Goal: Task Accomplishment & Management: Use online tool/utility

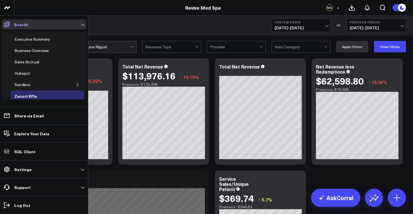
click at [5, 25] on icon at bounding box center [6, 24] width 7 height 7
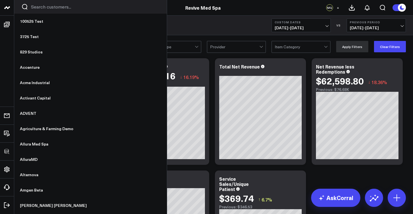
click at [10, 10] on icon at bounding box center [7, 7] width 7 height 7
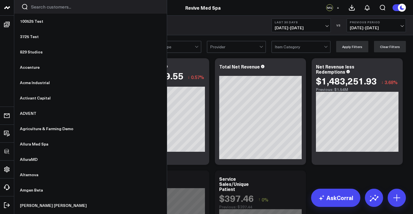
click at [42, 10] on div at bounding box center [90, 7] width 153 height 14
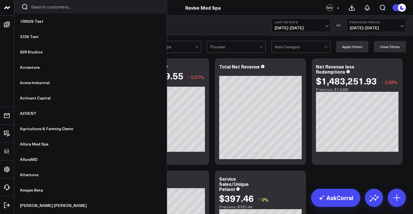
click at [40, 9] on input "Search customers input" at bounding box center [95, 7] width 129 height 6
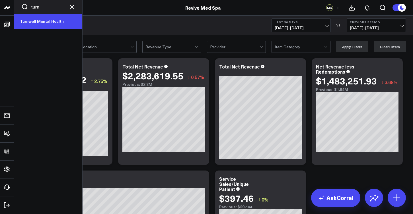
type input "turn"
click at [34, 21] on link "Turnwell Mental Health" at bounding box center [48, 21] width 68 height 15
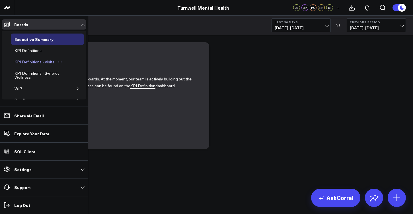
click at [28, 63] on div "KPI Definitions - Visits" at bounding box center [34, 62] width 43 height 7
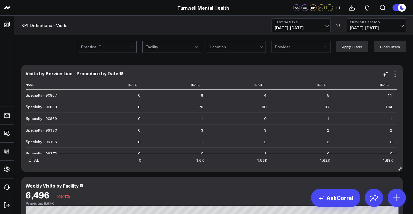
click at [396, 74] on icon at bounding box center [395, 74] width 7 height 7
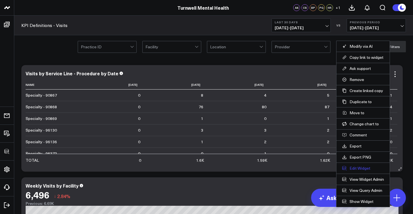
click at [363, 170] on button "Edit Widget" at bounding box center [363, 168] width 42 height 5
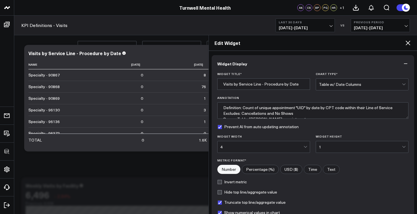
scroll to position [71, 0]
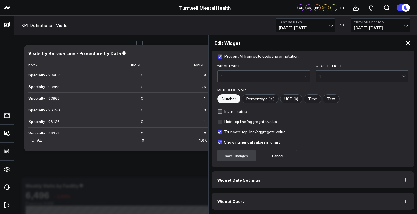
click at [266, 202] on button "Widget Query" at bounding box center [313, 201] width 203 height 17
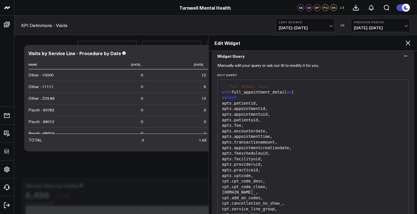
scroll to position [105, 0]
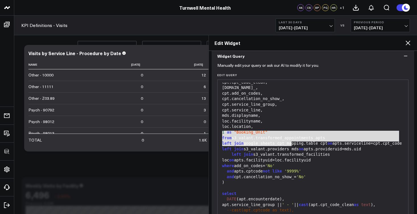
drag, startPoint x: 297, startPoint y: 144, endPoint x: 220, endPoint y: 135, distance: 76.8
click at [221, 135] on div "---full detail list with full_appointment_detail as ( select apts.patientid, ap…" at bounding box center [313, 146] width 185 height 337
copy div "from s3_valant.transformed_appointments apts left join google_sheets_cpt_mappin…"
click at [409, 44] on icon at bounding box center [408, 43] width 7 height 7
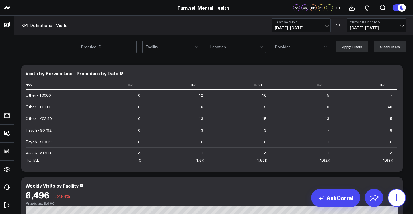
click at [398, 202] on icon at bounding box center [396, 198] width 9 height 9
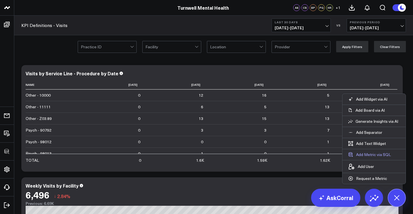
click at [367, 155] on button "Add Metric via SQL" at bounding box center [370, 154] width 54 height 11
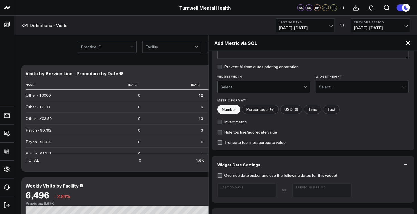
scroll to position [106, 0]
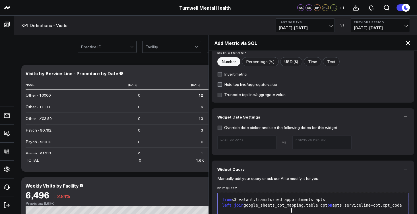
scroll to position [214, 0]
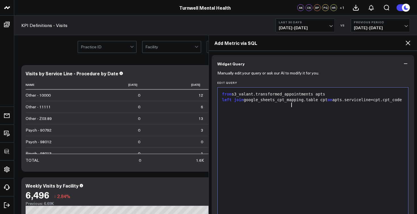
click at [222, 92] on span "from" at bounding box center [227, 94] width 10 height 5
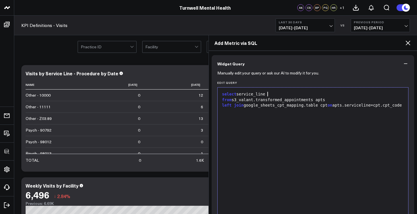
click at [240, 95] on div "select service_line" at bounding box center [313, 95] width 185 height 6
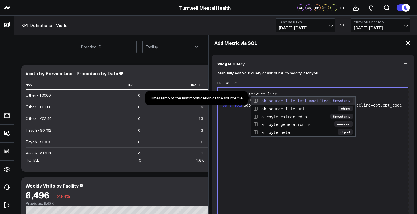
click at [289, 93] on div "select apts.service_line" at bounding box center [313, 95] width 185 height 6
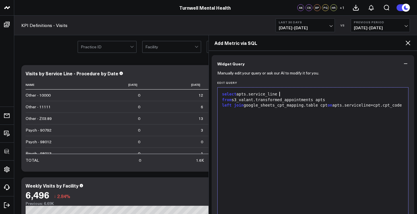
click at [247, 105] on div "left join google_sheets_cpt_mapping.table cpt on apts.serviceline=cpt.cpt_code" at bounding box center [313, 106] width 185 height 6
click at [247, 106] on div "left join google_sheets_cpt_mapping.table cpt on apts.serviceline=cpt.cpt_code" at bounding box center [313, 106] width 185 height 6
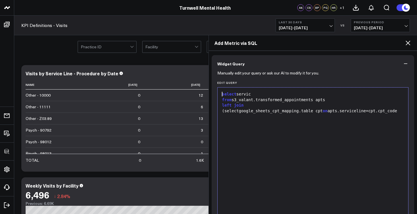
click at [244, 109] on div "(selectgoogle_sheets_cpt_mapping.table cpt on apts.serviceline=cpt.cpt_code" at bounding box center [313, 111] width 185 height 6
click at [265, 112] on div "( select cpt_code from google_sheets_cpt_mapping.table cpt on apts.serviceline=…" at bounding box center [313, 113] width 185 height 11
click at [393, 111] on div "( select cpt_code, 'Y' as 'Match' from google_sheets_cpt_mapping.table cpt on a…" at bounding box center [313, 113] width 185 height 11
click at [261, 112] on div "( select cpt_code fgoogle_sheets_cpt_mapping.table cpt on apts.serviceline=cpt.…" at bounding box center [313, 113] width 185 height 11
click at [260, 95] on div "select servic" at bounding box center [313, 95] width 185 height 6
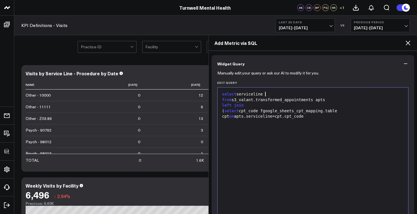
click at [299, 116] on div "( select cpt_code fgoogle_sheets_cpt_mapping.table cpt on apts.serviceline=cpt.…" at bounding box center [313, 113] width 185 height 11
click at [345, 111] on div "( select cpt_code fgoogle_sheets_cpt_mapping.table cpt on apts.serviceline=cpt.…" at bounding box center [313, 113] width 185 height 11
click at [270, 111] on div "( select cpt_code fgoogle_sheets_cpt_mapping.table cpt on apts.serviceline=cpt.…" at bounding box center [313, 113] width 185 height 11
click at [237, 151] on div "select serviceline from s3_valant.transformed_appointments apts left join ( sel…" at bounding box center [313, 159] width 185 height 136
click at [356, 111] on div "( select cpt_code from google_sheets_cpt_mapping.table cpt on apts.serviceline=…" at bounding box center [313, 113] width 185 height 11
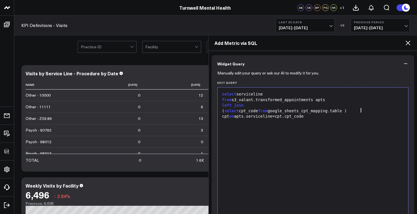
click at [301, 118] on div "( select cpt_code from google_sheets_cpt_mapping.table ) cpt on apts.servicelin…" at bounding box center [313, 113] width 185 height 11
click at [266, 112] on div "( select cpt_code from google_sheets_cpt_mapping.table ) cpt on apts.servicelin…" at bounding box center [313, 113] width 185 height 11
click at [284, 111] on div "( select cpt_code," at bounding box center [313, 111] width 185 height 6
click at [285, 110] on div "( select cpt_code, 'Y'" at bounding box center [313, 111] width 185 height 6
click at [241, 137] on div "select serviceline from s3_valant.transformed_appointments apts left join ( sel…" at bounding box center [313, 159] width 185 height 136
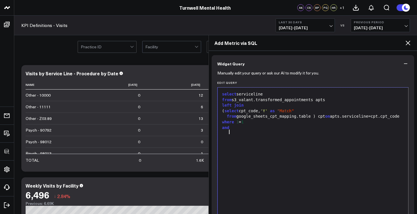
click at [271, 94] on div "select serviceline" at bounding box center [313, 95] width 185 height 6
click at [241, 136] on div "select serviceline, cpt.match from s3_valant.transformed_appointments apts left…" at bounding box center [313, 159] width 185 height 136
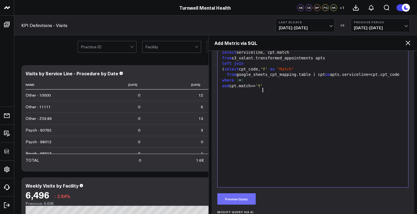
click at [245, 202] on button "Preview Query" at bounding box center [237, 199] width 38 height 11
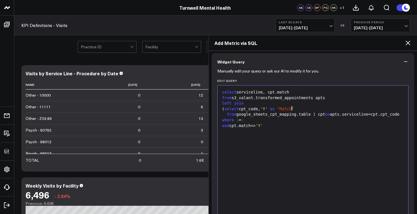
click at [291, 109] on span ""Match"" at bounding box center [285, 109] width 17 height 5
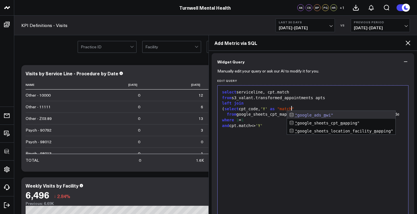
click at [279, 149] on div "select serviceline, cpt.match from s3_valant.transformed_appointments apts left…" at bounding box center [313, 157] width 185 height 136
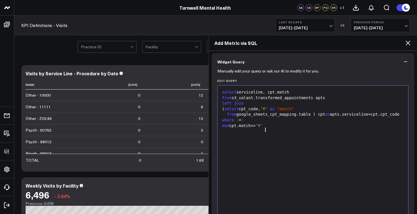
scroll to position [261, 0]
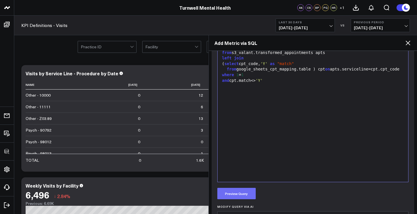
click at [244, 195] on button "Preview Query" at bounding box center [237, 193] width 38 height 11
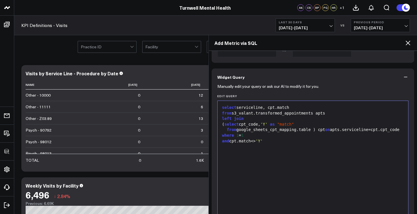
scroll to position [202, 0]
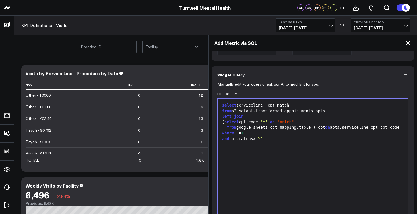
click at [270, 106] on div "select serviceline, cpt.match" at bounding box center [313, 106] width 185 height 6
click at [299, 157] on div "select serviceline, cpt.cpt_code,cpt.match from s3_valant.transformed_appointme…" at bounding box center [313, 170] width 185 height 136
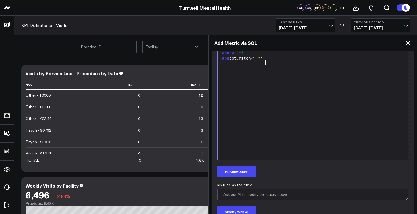
scroll to position [257, 0]
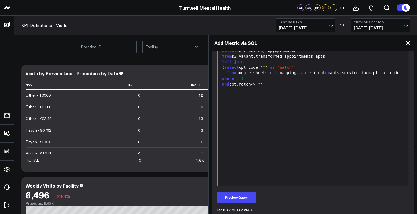
click at [222, 87] on span "and" at bounding box center [225, 84] width 7 height 5
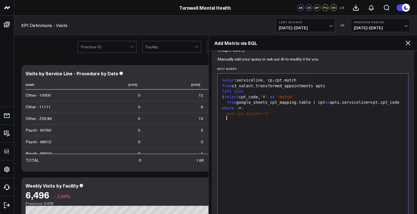
scroll to position [317, 0]
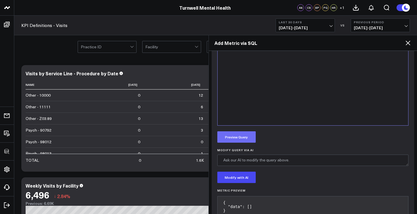
click at [241, 136] on button "Preview Query" at bounding box center [237, 137] width 38 height 11
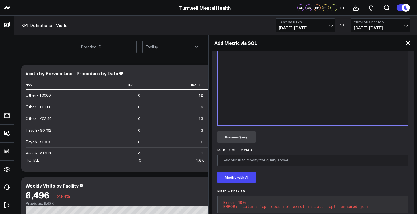
scroll to position [237, 0]
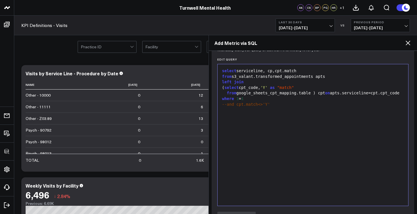
click at [277, 71] on div "select serviceline, cp,cpt.match" at bounding box center [313, 71] width 185 height 6
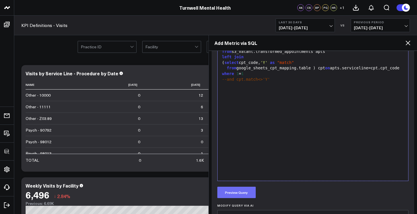
click at [248, 192] on button "Preview Query" at bounding box center [237, 192] width 38 height 11
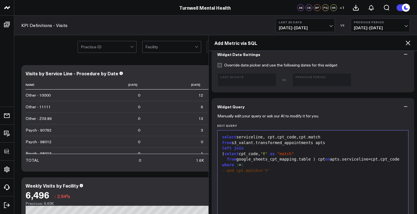
scroll to position [172, 0]
click at [227, 172] on span "--and cpt.match<>'Y'" at bounding box center [246, 169] width 48 height 5
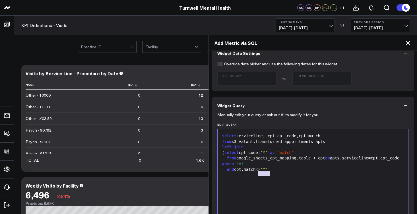
drag, startPoint x: 273, startPoint y: 175, endPoint x: 259, endPoint y: 175, distance: 14.0
click at [259, 173] on div "and cpt.match<> 'Y'" at bounding box center [313, 170] width 185 height 6
click at [268, 192] on div "select serviceline, cpt.cpt_code,cpt.match from s3_valant.transformed_appointme…" at bounding box center [313, 200] width 185 height 136
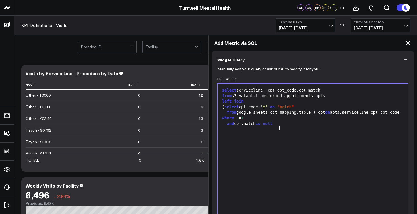
scroll to position [269, 0]
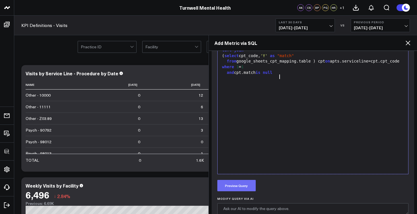
click at [243, 188] on button "Preview Query" at bounding box center [237, 185] width 38 height 11
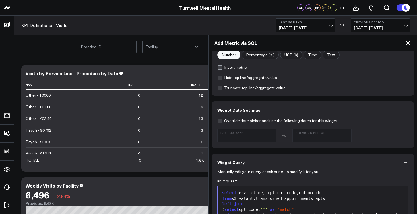
scroll to position [161, 0]
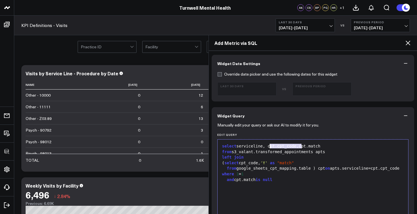
drag, startPoint x: 302, startPoint y: 146, endPoint x: 270, endPoint y: 145, distance: 31.1
click at [270, 145] on div "select serviceline, cpt.cpt_code,cpt.match" at bounding box center [313, 147] width 185 height 6
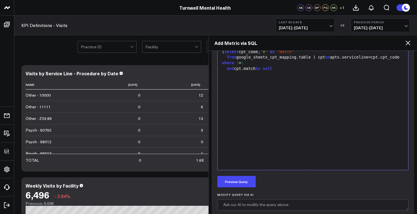
scroll to position [339, 0]
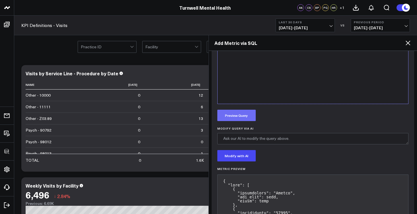
click at [241, 114] on button "Preview Query" at bounding box center [237, 115] width 38 height 11
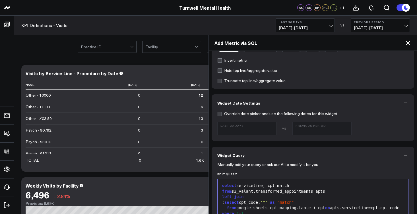
scroll to position [129, 0]
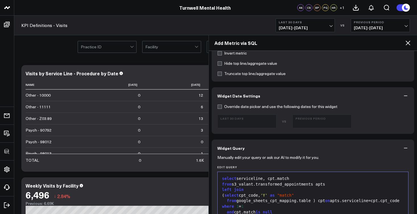
click at [240, 179] on div "select serviceline, cpt.match" at bounding box center [313, 179] width 185 height 6
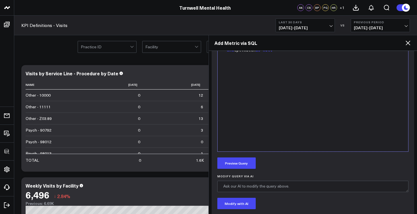
scroll to position [302, 0]
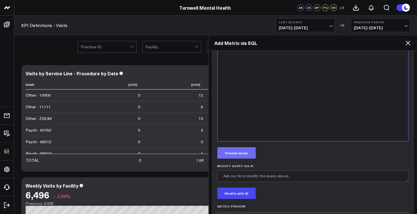
click at [233, 150] on button "Preview Query" at bounding box center [237, 152] width 38 height 11
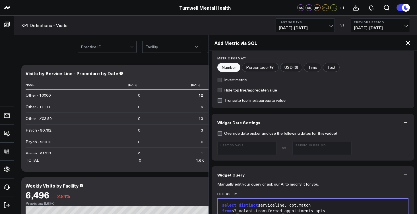
scroll to position [0, 0]
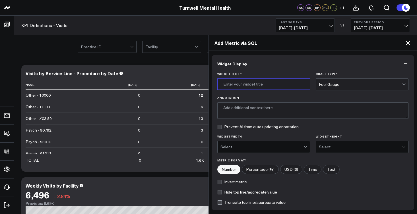
click at [265, 84] on input "Widget Title *" at bounding box center [264, 84] width 93 height 11
type input "M"
type input "Missing CPT Codes from Mapping"
click at [338, 85] on div "Fuel Gauge" at bounding box center [360, 84] width 83 height 5
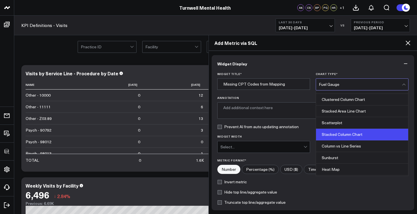
scroll to position [229, 0]
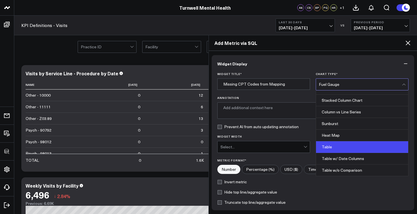
click at [349, 148] on div "Table" at bounding box center [362, 148] width 92 height 12
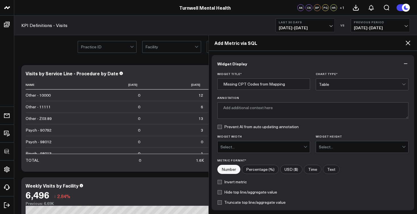
scroll to position [10, 0]
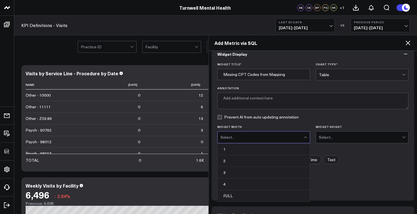
click at [277, 136] on div "Select..." at bounding box center [262, 137] width 83 height 5
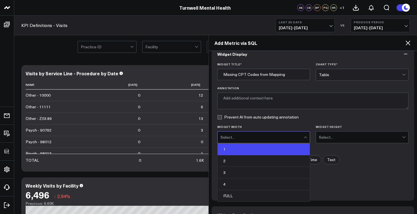
click at [272, 148] on div "1" at bounding box center [264, 150] width 92 height 12
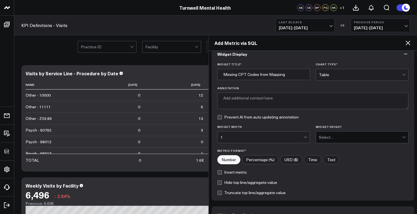
click at [349, 139] on div "Select..." at bounding box center [360, 137] width 83 height 5
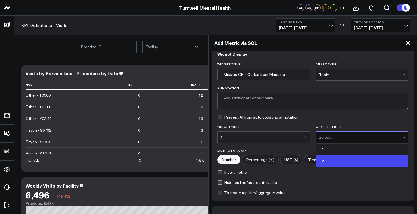
click at [345, 164] on div "2" at bounding box center [362, 160] width 92 height 11
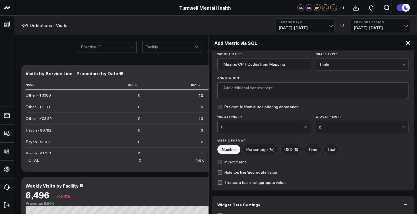
scroll to position [103, 0]
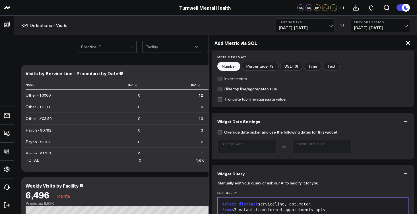
click at [331, 66] on label "Text" at bounding box center [331, 66] width 17 height 9
click at [331, 66] on input"] "Text" at bounding box center [331, 66] width 16 height 9
radio input"] "true"
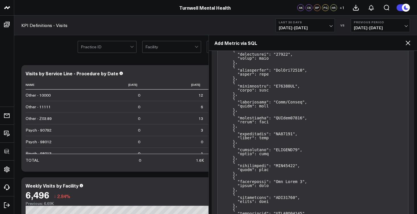
scroll to position [1041, 0]
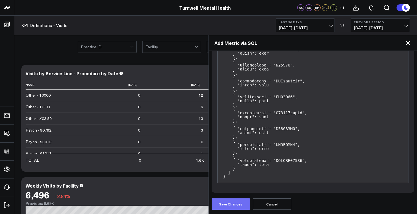
click at [235, 203] on button "Save Changes" at bounding box center [231, 204] width 38 height 11
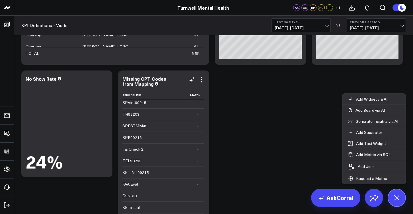
scroll to position [1198, 0]
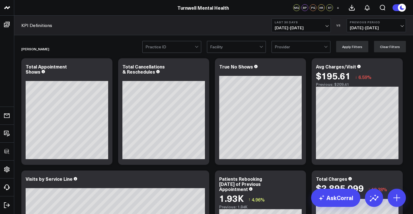
click at [233, 48] on div at bounding box center [234, 46] width 49 height 11
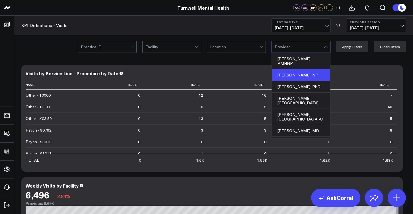
click at [305, 77] on div "Muna Iheonunekwu, NP" at bounding box center [301, 75] width 58 height 12
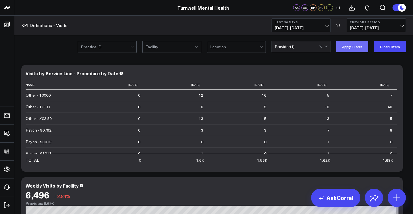
click at [355, 45] on button "Apply Filters" at bounding box center [352, 46] width 32 height 11
click at [390, 49] on button "Clear Filters" at bounding box center [390, 46] width 32 height 11
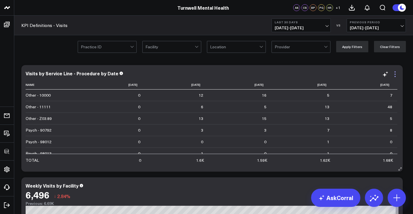
click at [396, 75] on icon at bounding box center [395, 74] width 7 height 7
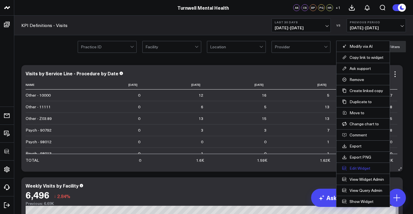
click at [361, 167] on button "Edit Widget" at bounding box center [363, 168] width 42 height 5
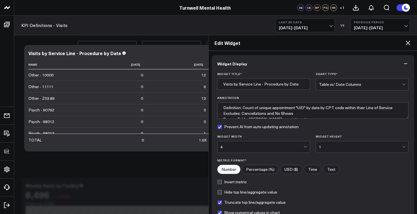
scroll to position [71, 0]
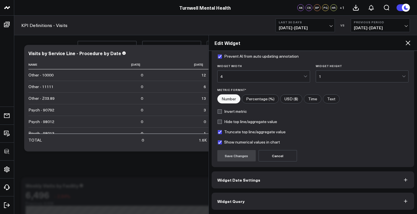
click at [294, 202] on button "Widget Query" at bounding box center [313, 201] width 203 height 17
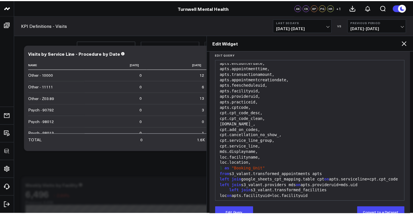
scroll to position [196, 0]
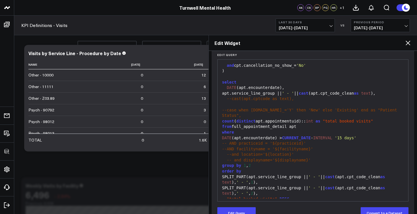
click at [411, 43] on icon at bounding box center [408, 43] width 7 height 7
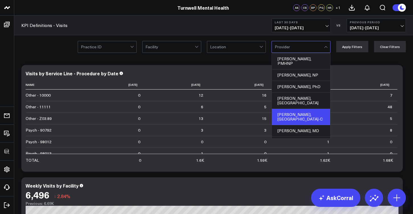
click at [288, 110] on div "Brian Gashler, PA-C" at bounding box center [301, 117] width 58 height 16
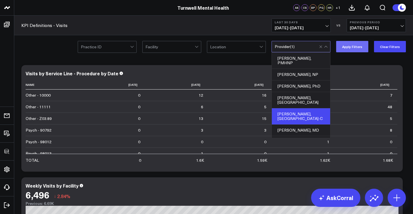
click at [364, 46] on button "Apply Filters" at bounding box center [352, 46] width 32 height 11
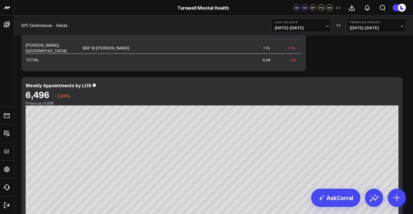
scroll to position [483, 0]
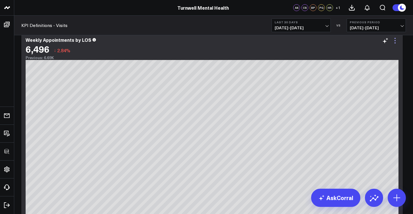
click at [397, 42] on icon at bounding box center [395, 40] width 7 height 7
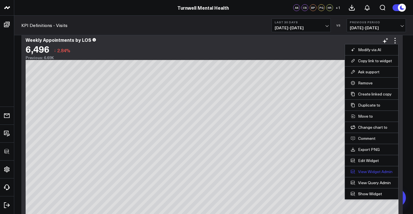
click at [372, 172] on link "View Widget Admin" at bounding box center [372, 171] width 42 height 5
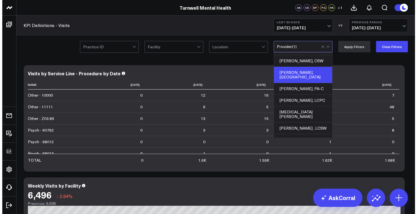
scroll to position [0, 0]
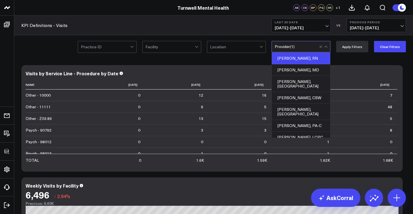
click at [314, 58] on div "[PERSON_NAME], RN" at bounding box center [301, 59] width 58 height 12
click at [351, 44] on button "Apply Filters" at bounding box center [352, 46] width 32 height 11
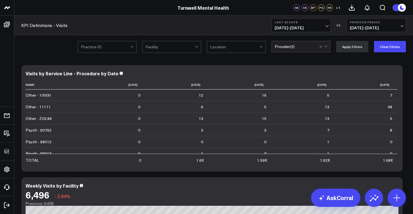
click at [319, 50] on div "Provider ( 2 )" at bounding box center [301, 46] width 59 height 11
click at [381, 45] on button "Clear Filters" at bounding box center [390, 46] width 32 height 11
click at [396, 76] on icon at bounding box center [395, 74] width 7 height 7
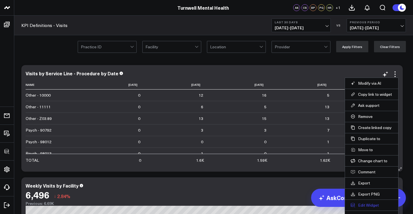
click at [368, 206] on button "Edit Widget" at bounding box center [372, 205] width 42 height 5
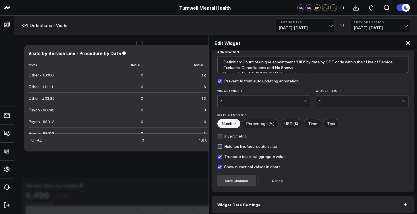
scroll to position [71, 0]
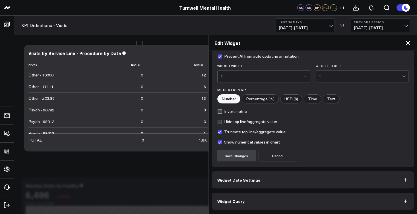
click at [309, 198] on button "Widget Query" at bounding box center [313, 201] width 203 height 17
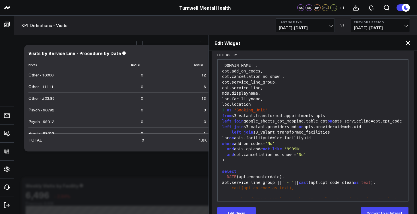
scroll to position [107, 0]
click at [248, 96] on div "loc.facilityname," at bounding box center [313, 99] width 185 height 6
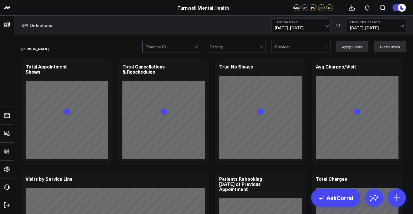
click at [232, 48] on div at bounding box center [234, 46] width 49 height 11
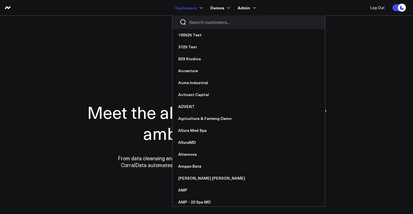
click at [211, 22] on input "Search customers input" at bounding box center [253, 22] width 129 height 6
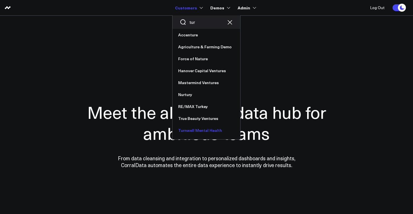
type input "tur"
click at [211, 129] on link "Turnwell Mental Health" at bounding box center [207, 131] width 68 height 12
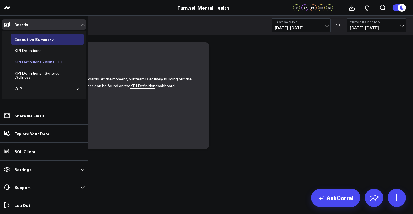
click at [42, 63] on div "KPI Definitions - Visits" at bounding box center [34, 62] width 43 height 7
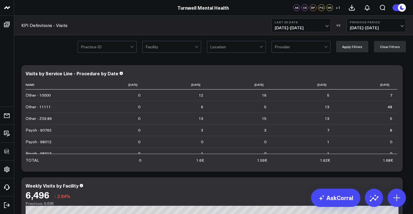
click at [200, 48] on div at bounding box center [197, 46] width 5 height 11
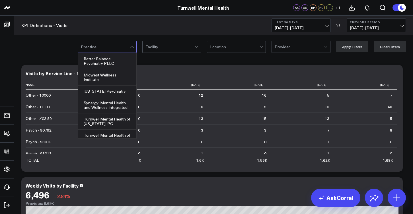
click at [109, 46] on div at bounding box center [105, 46] width 49 height 11
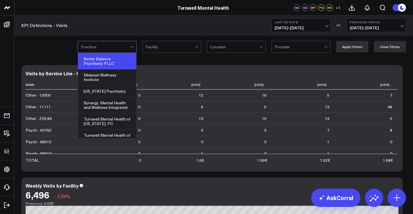
click at [113, 68] on div "Better Balance Psychiatry PLLC" at bounding box center [107, 61] width 58 height 16
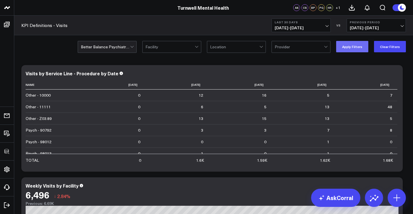
click at [356, 49] on button "Apply Filters" at bounding box center [352, 46] width 32 height 11
click at [395, 74] on icon at bounding box center [395, 74] width 7 height 7
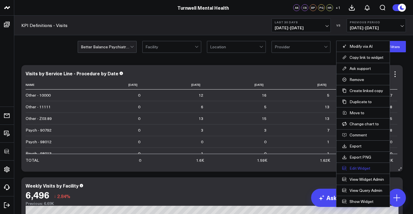
click at [362, 170] on button "Edit Widget" at bounding box center [363, 168] width 42 height 5
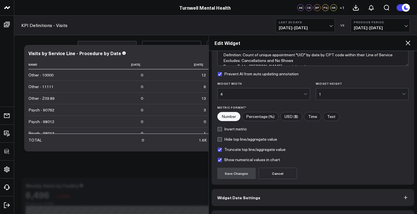
scroll to position [71, 0]
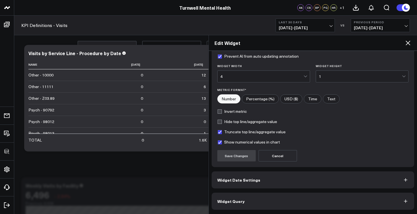
click at [270, 200] on button "Widget Query" at bounding box center [313, 201] width 203 height 17
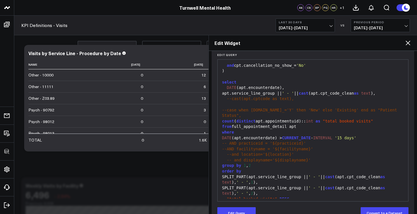
scroll to position [85, 0]
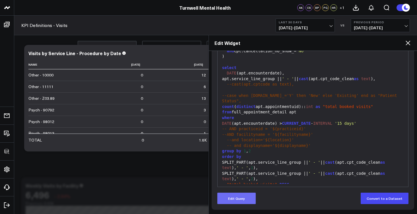
click at [245, 200] on button "Edit Query" at bounding box center [237, 198] width 38 height 11
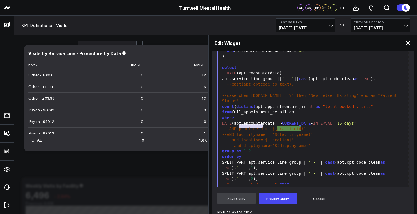
drag, startPoint x: 263, startPoint y: 127, endPoint x: 239, endPoint y: 127, distance: 24.2
click at [239, 127] on span "-- AND practiceid = '${" at bounding box center [249, 129] width 55 height 5
click at [290, 126] on div "-- AND brand = '$ { practiceid } '" at bounding box center [313, 129] width 185 height 6
click at [285, 201] on button "Preview Query" at bounding box center [278, 198] width 38 height 11
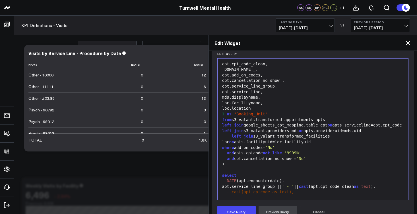
scroll to position [196, 0]
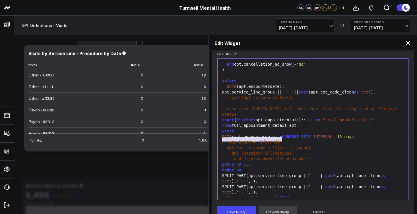
drag, startPoint x: 286, startPoint y: 140, endPoint x: 218, endPoint y: 140, distance: 67.8
click at [218, 140] on div "99 1 2 3 4 5 6 7 8 9 10 11 12 13 14 15 16 17 18 19 20 21 22 23 24 25 26 27 28 2…" at bounding box center [314, 129] width 192 height 142
copy span "-- AND brand = '${brand}'"
click at [245, 212] on button "Save Query" at bounding box center [237, 211] width 38 height 11
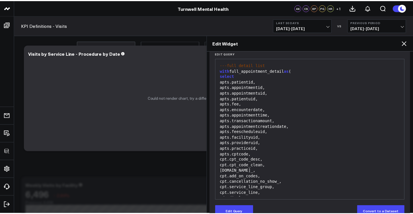
scroll to position [15, 0]
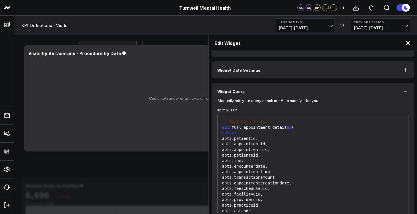
click at [410, 45] on icon at bounding box center [408, 43] width 7 height 7
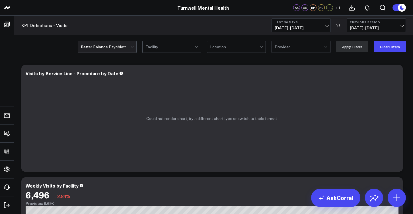
click at [129, 46] on div "Better Balance Psychiatry PLLC" at bounding box center [105, 47] width 49 height 5
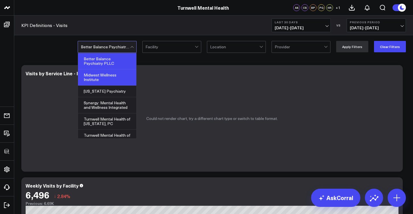
click at [122, 78] on div "Midwest Wellness Institute" at bounding box center [107, 77] width 58 height 16
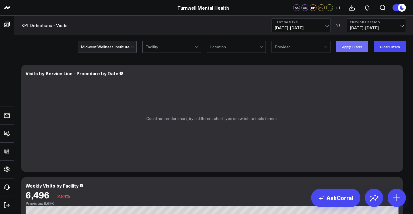
click at [364, 46] on button "Apply Filters" at bounding box center [352, 46] width 32 height 11
click at [394, 75] on icon at bounding box center [395, 74] width 7 height 7
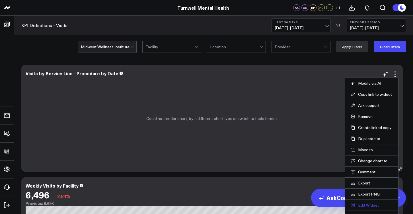
click at [376, 205] on button "Edit Widget" at bounding box center [372, 205] width 42 height 5
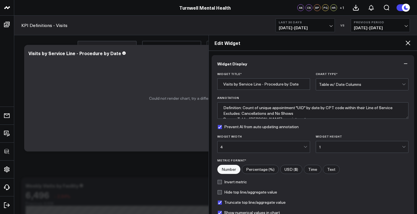
scroll to position [71, 0]
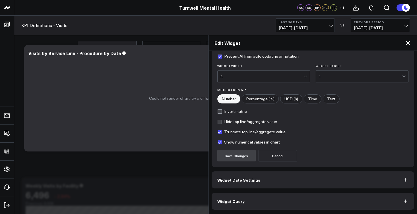
click at [272, 201] on button "Widget Query" at bounding box center [313, 201] width 203 height 17
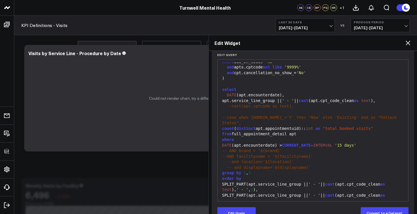
scroll to position [86, 0]
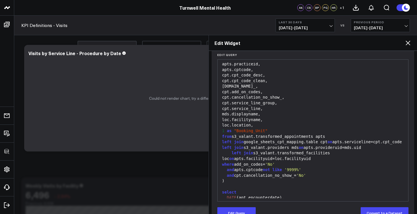
click at [262, 159] on div "left join s3_valant.transformed_facilities loc on apts.facilityuid=loc.facility…" at bounding box center [313, 156] width 185 height 11
click at [254, 161] on div "left join s3_valant.transformed_facilities loc on apts.facilityuid=loc.facility…" at bounding box center [313, 156] width 185 height 11
click at [287, 158] on div "left join s3_valant.transformed_facilities loc on apts.facilityuid=loc.facility…" at bounding box center [313, 156] width 185 height 11
click at [255, 158] on div "left join s3_valant.transformed_facilities loc on apts.facilityuid=loc.facility…" at bounding box center [313, 156] width 185 height 11
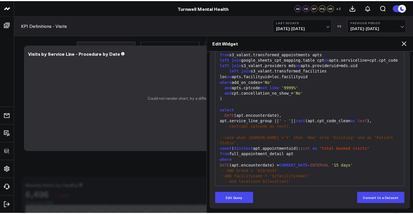
scroll to position [161, 0]
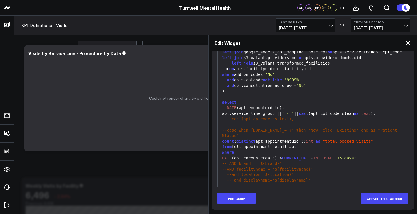
click at [408, 42] on icon at bounding box center [408, 43] width 5 height 5
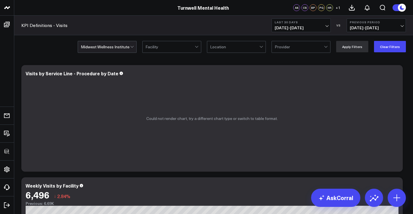
click at [157, 47] on div "Facility" at bounding box center [169, 47] width 49 height 5
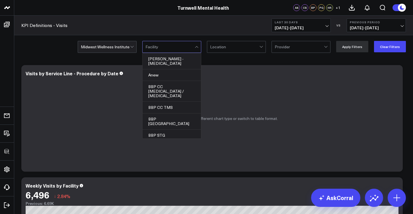
click at [125, 48] on div "Midwest Wellness Institute" at bounding box center [105, 47] width 49 height 5
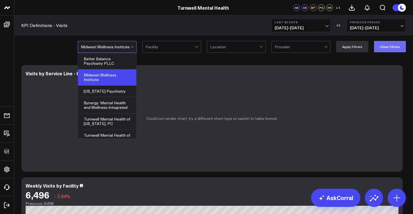
click at [396, 52] on button "Clear Filters" at bounding box center [390, 46] width 32 height 11
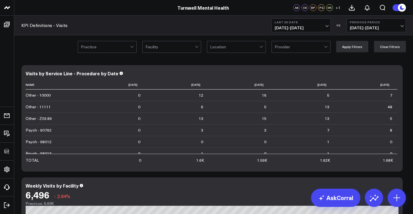
click at [123, 47] on div at bounding box center [105, 46] width 49 height 11
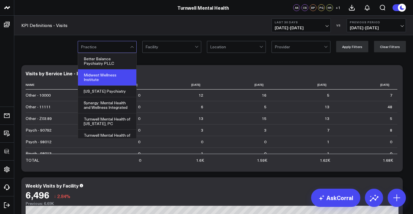
click at [117, 73] on div "Midwest Wellness Institute" at bounding box center [107, 77] width 58 height 16
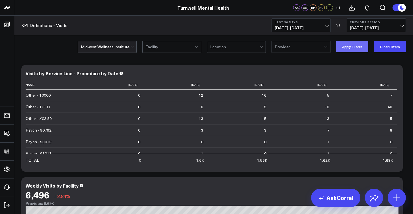
click at [360, 48] on button "Apply Filters" at bounding box center [352, 46] width 32 height 11
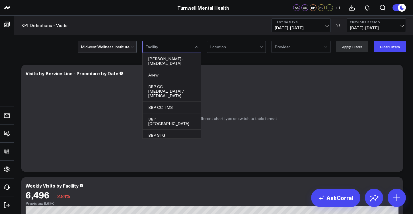
click at [194, 49] on div at bounding box center [169, 46] width 49 height 11
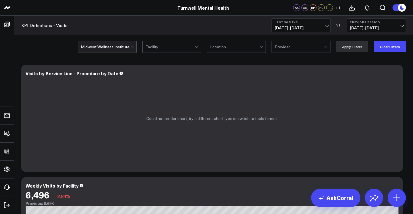
click at [194, 49] on div at bounding box center [169, 46] width 49 height 11
click at [120, 50] on div at bounding box center [105, 46] width 49 height 11
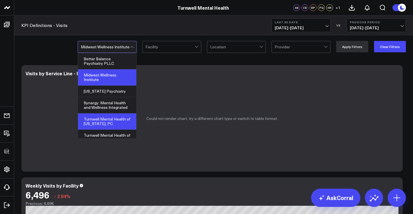
click at [108, 122] on div "Turnwell Mental Health of [US_STATE], PC" at bounding box center [107, 122] width 58 height 16
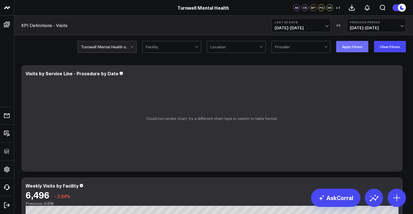
click at [351, 50] on button "Apply Filters" at bounding box center [352, 46] width 32 height 11
click at [128, 47] on div "Turnwell Mental Health of [US_STATE], PC" at bounding box center [105, 47] width 49 height 5
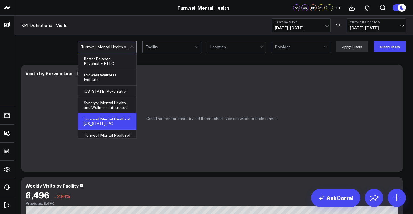
click at [112, 61] on div "Better Balance Psychiatry PLLC" at bounding box center [107, 61] width 58 height 16
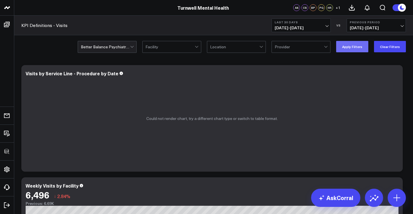
click at [351, 47] on button "Apply Filters" at bounding box center [352, 46] width 32 height 11
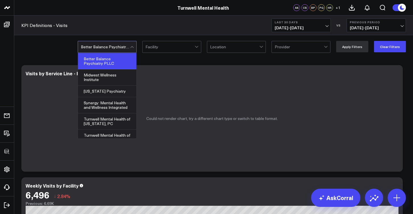
click at [124, 44] on div at bounding box center [105, 46] width 49 height 11
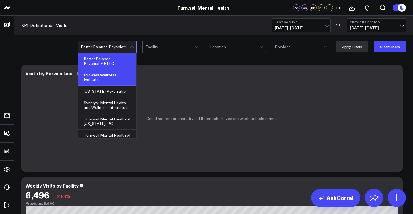
click at [112, 78] on div "Midwest Wellness Institute" at bounding box center [107, 77] width 58 height 16
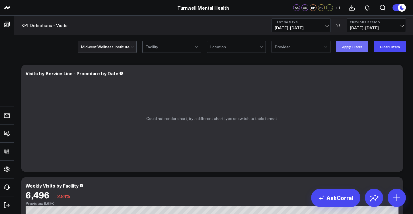
click at [362, 48] on button "Apply Filters" at bounding box center [352, 46] width 32 height 11
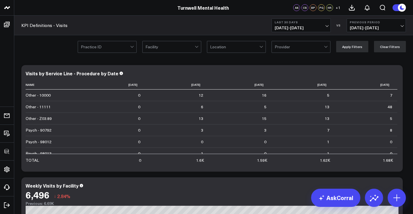
click at [119, 45] on div at bounding box center [105, 46] width 49 height 11
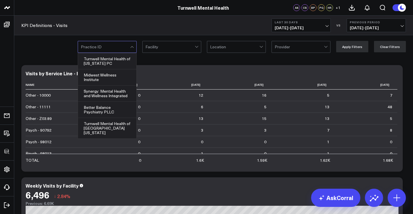
click at [119, 45] on div at bounding box center [105, 46] width 49 height 11
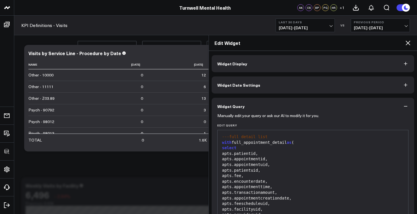
scroll to position [107, 0]
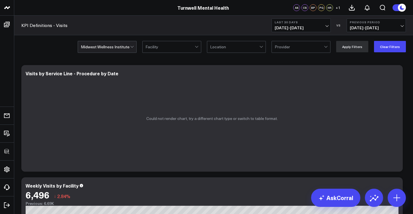
click at [126, 46] on div "Midwest Wellness Institute" at bounding box center [105, 47] width 49 height 5
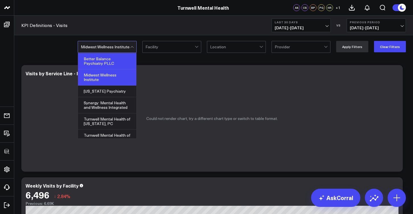
click at [117, 58] on div "Better Balance Psychiatry PLLC" at bounding box center [107, 61] width 58 height 16
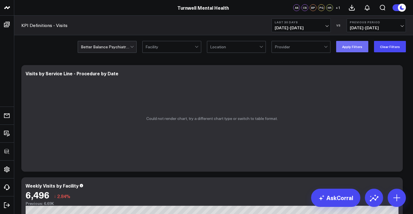
click at [347, 46] on button "Apply Filters" at bounding box center [352, 46] width 32 height 11
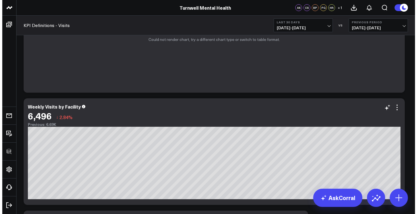
scroll to position [116, 0]
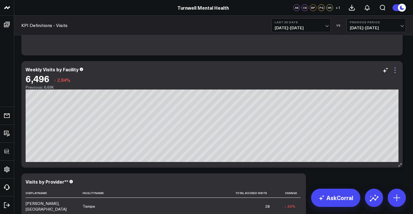
click at [397, 70] on icon at bounding box center [395, 70] width 7 height 7
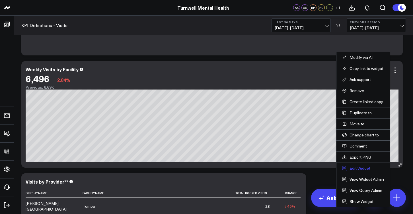
click at [360, 170] on button "Edit Widget" at bounding box center [363, 168] width 42 height 5
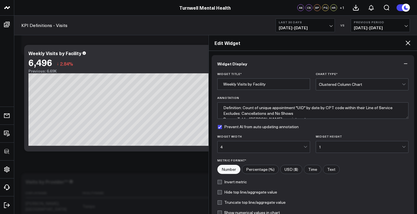
scroll to position [71, 0]
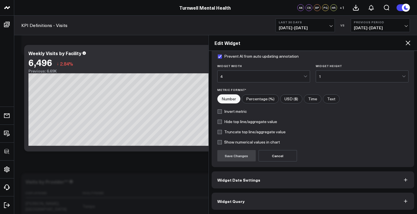
click at [259, 199] on button "Widget Query" at bounding box center [313, 201] width 203 height 17
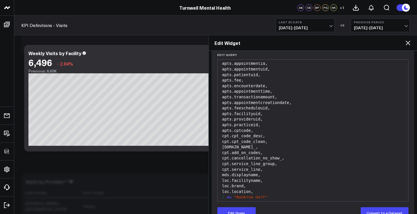
scroll to position [34, 0]
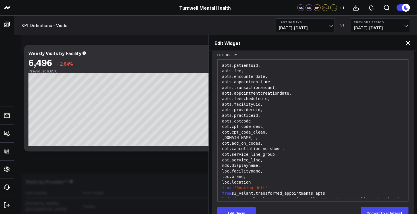
click at [270, 163] on div "mds.displayname," at bounding box center [313, 166] width 185 height 6
click at [266, 169] on div "loc.facilityname," at bounding box center [313, 172] width 185 height 6
click at [251, 180] on div "loc.location," at bounding box center [313, 183] width 185 height 6
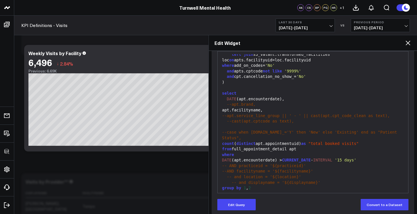
scroll to position [189, 0]
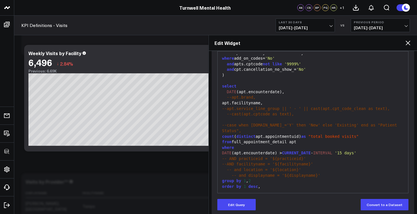
click at [264, 157] on span "-- AND practiceid = '${practiceid}'" at bounding box center [264, 159] width 84 height 5
click at [308, 156] on div "-- AND practiceid = '${practiceid}'" at bounding box center [313, 159] width 185 height 6
click at [307, 157] on div "-- AND practiceid = '${practiceid}'" at bounding box center [313, 159] width 185 height 6
click at [252, 206] on button "Edit Query" at bounding box center [237, 204] width 38 height 11
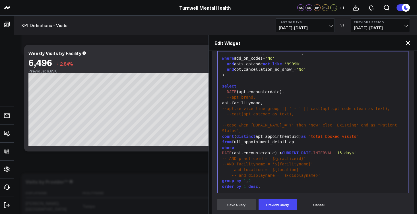
click at [313, 157] on div "-- AND practiceid = '${practiceid}'" at bounding box center [313, 159] width 185 height 6
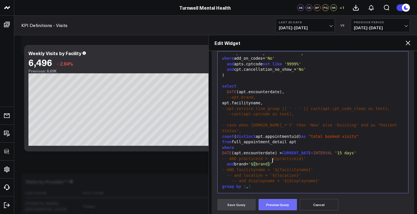
click at [282, 208] on button "Preview Query" at bounding box center [278, 204] width 38 height 11
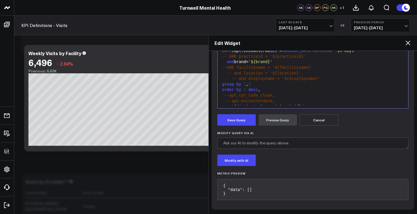
scroll to position [124, 0]
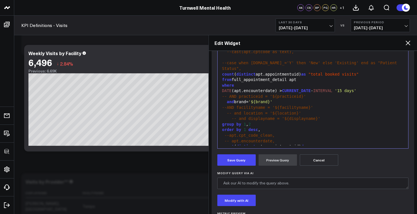
click at [227, 100] on span "and" at bounding box center [230, 102] width 7 height 5
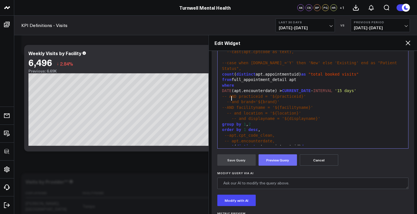
click at [270, 160] on button "Preview Query" at bounding box center [278, 160] width 38 height 11
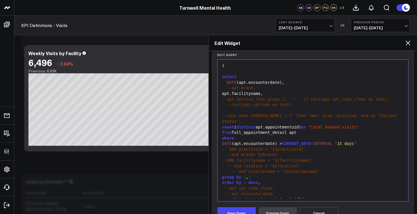
scroll to position [105, 0]
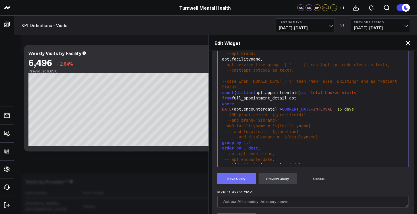
click at [243, 179] on button "Save Query" at bounding box center [237, 178] width 38 height 11
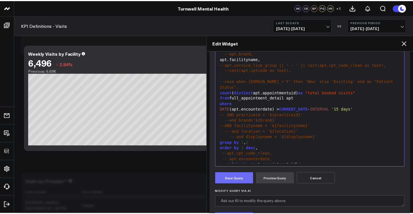
scroll to position [85, 0]
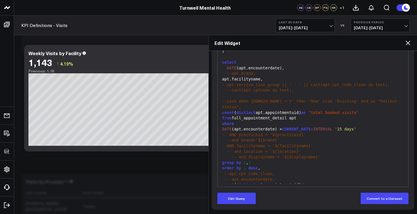
click at [408, 44] on icon at bounding box center [408, 43] width 5 height 5
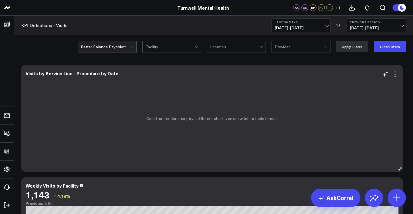
click at [396, 76] on icon at bounding box center [395, 74] width 7 height 7
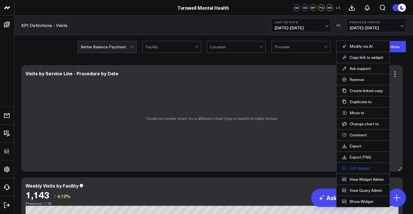
click at [363, 170] on button "Edit Widget" at bounding box center [363, 168] width 42 height 5
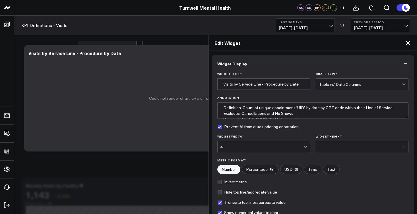
scroll to position [71, 0]
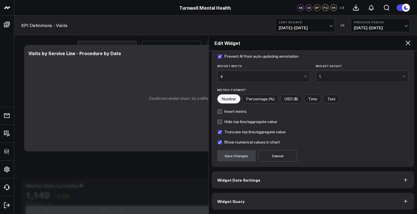
click at [279, 199] on button "Widget Query" at bounding box center [313, 201] width 203 height 17
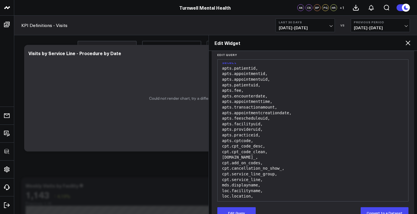
scroll to position [36, 0]
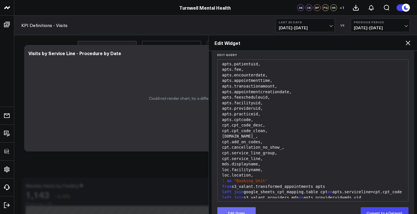
click at [246, 212] on button "Edit Query" at bounding box center [237, 213] width 38 height 11
click at [265, 173] on div "loc.location," at bounding box center [313, 176] width 185 height 6
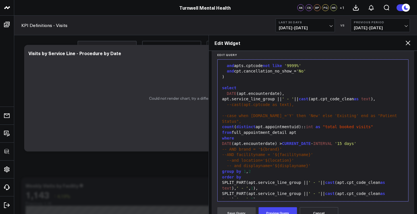
scroll to position [202, 0]
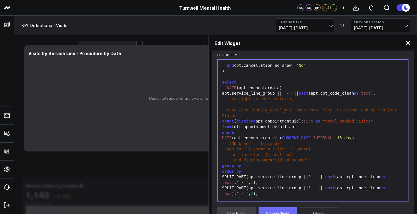
click at [284, 212] on button "Preview Query" at bounding box center [278, 213] width 38 height 11
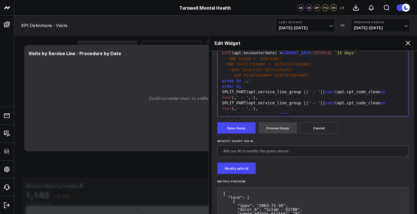
scroll to position [208, 0]
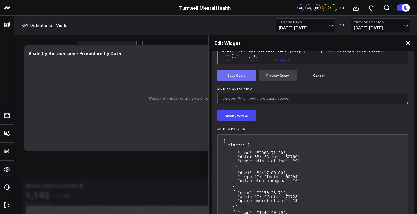
click at [242, 78] on button "Save Query" at bounding box center [237, 75] width 38 height 11
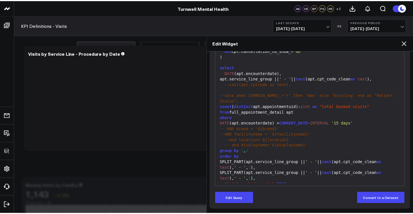
scroll to position [85, 0]
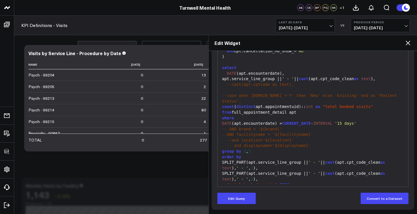
click at [408, 45] on icon at bounding box center [408, 43] width 7 height 7
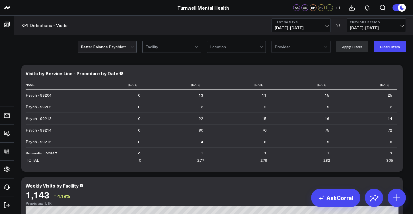
click at [133, 49] on div at bounding box center [132, 46] width 5 height 11
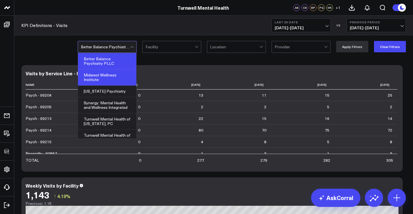
click at [114, 75] on div "Midwest Wellness Institute" at bounding box center [107, 77] width 58 height 16
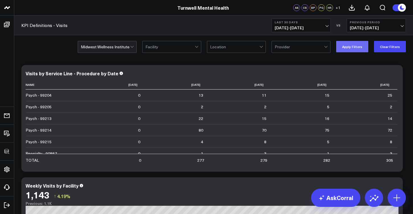
click at [358, 47] on button "Apply Filters" at bounding box center [352, 46] width 32 height 11
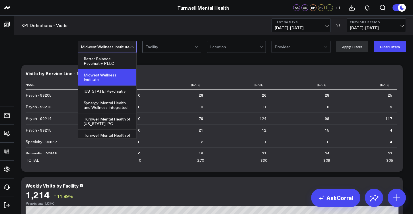
click at [121, 48] on div "Midwest Wellness Institute" at bounding box center [105, 47] width 49 height 5
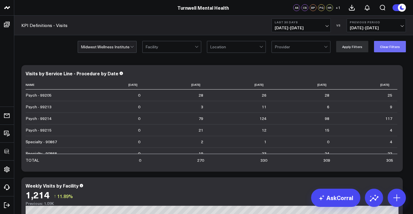
click at [385, 51] on button "Clear Filters" at bounding box center [390, 46] width 32 height 11
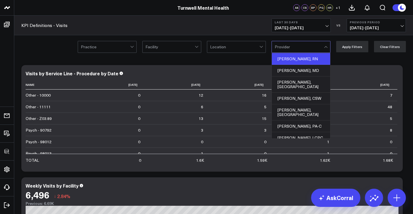
click at [290, 57] on div "Abby Parlett, RN" at bounding box center [301, 59] width 58 height 12
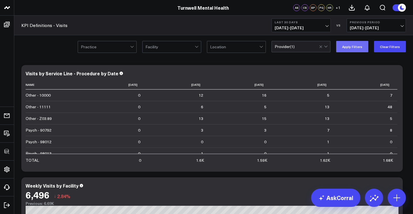
click at [351, 47] on button "Apply Filters" at bounding box center [352, 46] width 32 height 11
click at [395, 75] on icon at bounding box center [395, 74] width 1 height 1
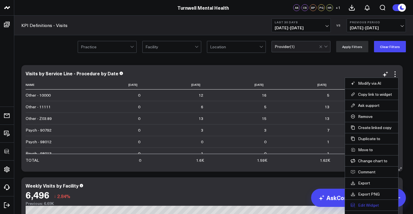
click at [371, 205] on button "Edit Widget" at bounding box center [372, 205] width 42 height 5
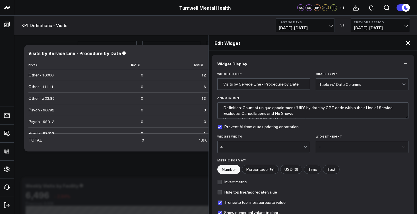
scroll to position [71, 0]
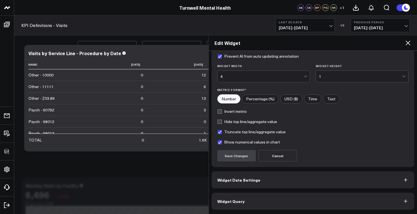
click at [266, 198] on button "Widget Query" at bounding box center [313, 201] width 203 height 17
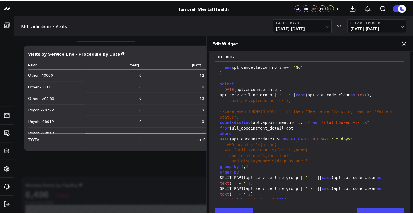
scroll to position [85, 0]
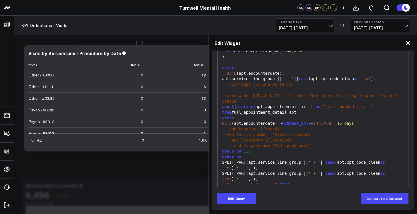
click at [408, 43] on icon at bounding box center [408, 43] width 7 height 7
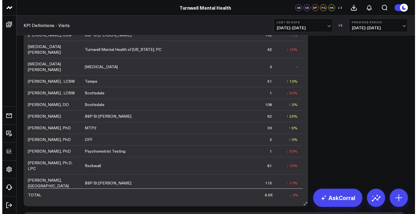
scroll to position [197, 0]
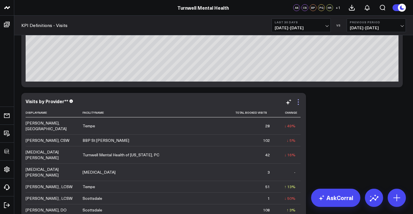
click at [299, 101] on icon at bounding box center [298, 102] width 7 height 7
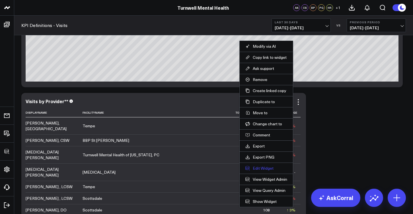
click at [269, 171] on button "Edit Widget" at bounding box center [266, 168] width 42 height 5
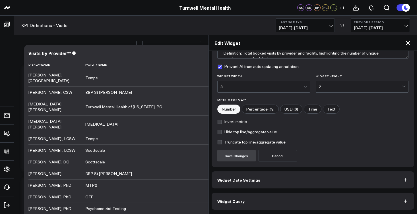
click at [323, 202] on button "Widget Query" at bounding box center [313, 201] width 203 height 17
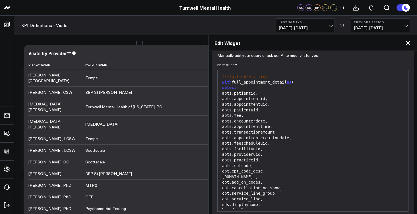
click at [411, 44] on icon at bounding box center [408, 43] width 7 height 7
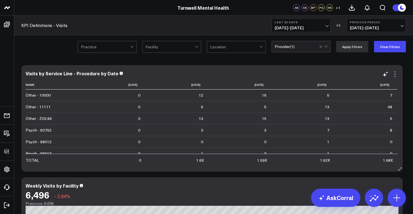
click at [395, 74] on icon at bounding box center [395, 74] width 1 height 1
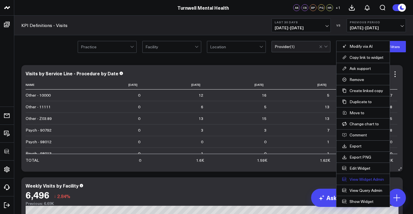
click at [363, 181] on link "View Widget Admin" at bounding box center [363, 179] width 42 height 5
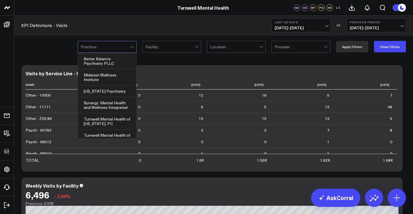
click at [130, 43] on div at bounding box center [105, 46] width 49 height 11
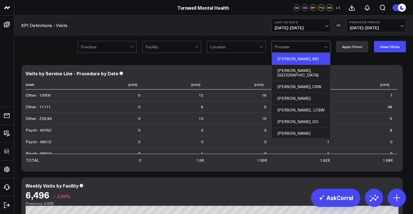
click at [292, 60] on div "[PERSON_NAME], MD" at bounding box center [301, 59] width 58 height 12
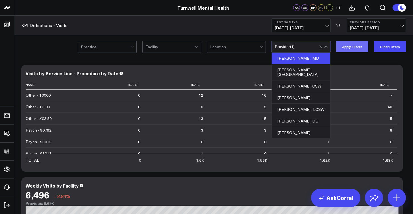
click at [359, 50] on button "Apply Filters" at bounding box center [352, 46] width 32 height 11
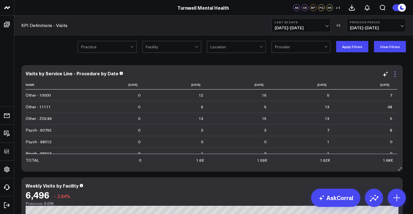
click at [397, 75] on icon at bounding box center [395, 74] width 7 height 7
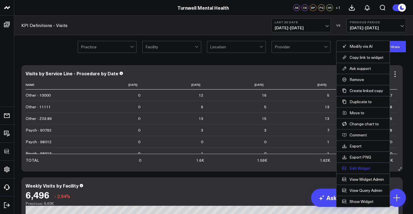
click at [360, 169] on button "Edit Widget" at bounding box center [363, 168] width 42 height 5
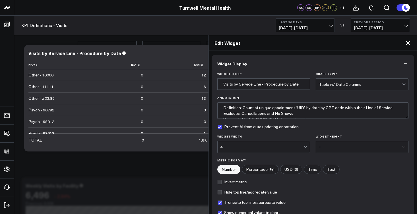
scroll to position [71, 0]
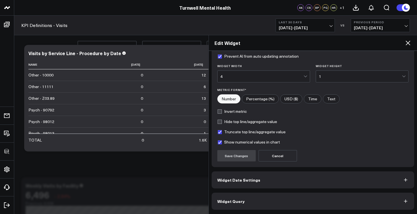
click at [253, 204] on button "Widget Query" at bounding box center [313, 201] width 203 height 17
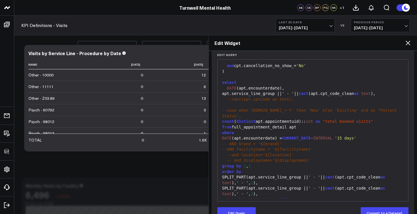
scroll to position [85, 0]
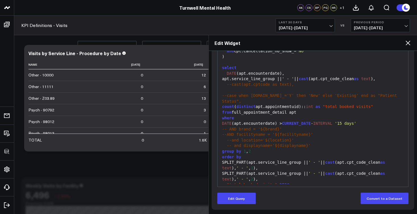
click at [257, 144] on span "-- and displayname='${displayname}'" at bounding box center [269, 146] width 84 height 5
click at [298, 144] on span "-- and displayname='${displayname}'" at bounding box center [269, 146] width 84 height 5
click at [244, 144] on span "-- and displayname='${displayname}'" at bounding box center [269, 146] width 84 height 5
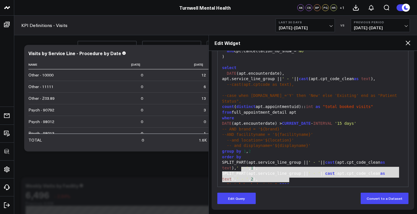
drag, startPoint x: 294, startPoint y: 180, endPoint x: 241, endPoint y: 168, distance: 55.1
click at [241, 168] on div "---full detail list with full_appointment_detail as ( select apts.patientid, ap…" at bounding box center [313, 18] width 185 height 343
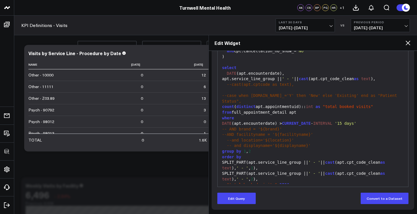
click at [234, 145] on div "-- and displayname='${displayname}'" at bounding box center [313, 146] width 185 height 6
click at [233, 144] on span "-- and displayname='${displayname}'" at bounding box center [269, 146] width 84 height 5
click at [224, 199] on button "Edit Query" at bounding box center [237, 198] width 38 height 11
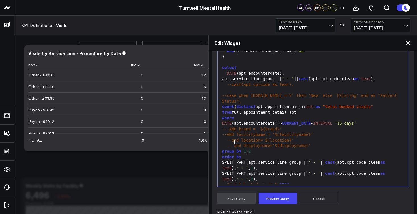
click at [234, 144] on span "-- and displayname='${displayname}'" at bounding box center [269, 146] width 84 height 5
click at [278, 198] on button "Preview Query" at bounding box center [278, 198] width 38 height 11
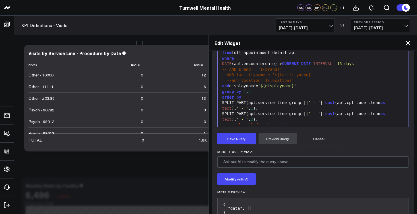
scroll to position [136, 0]
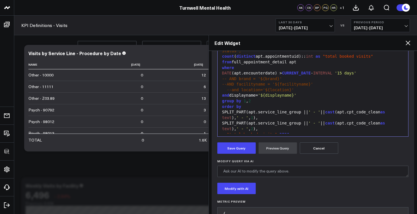
click at [222, 93] on span "and" at bounding box center [225, 95] width 7 height 5
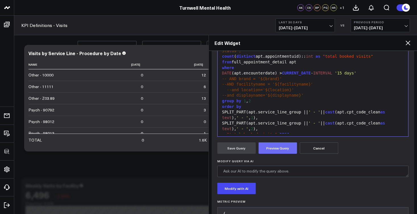
click at [280, 151] on button "Preview Query" at bounding box center [278, 148] width 38 height 11
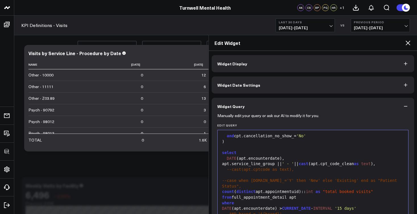
scroll to position [161, 0]
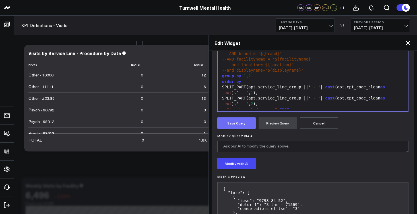
click at [253, 127] on button "Save Query" at bounding box center [237, 123] width 38 height 11
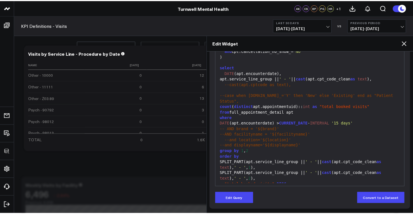
scroll to position [85, 0]
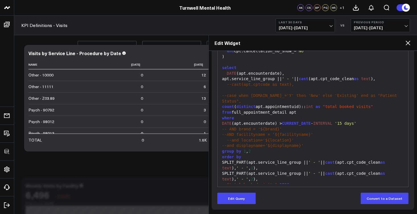
click at [411, 44] on icon at bounding box center [408, 43] width 7 height 7
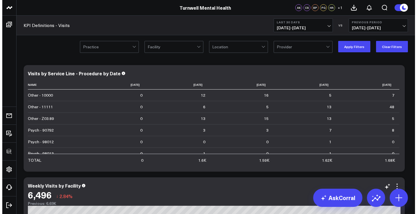
scroll to position [118, 0]
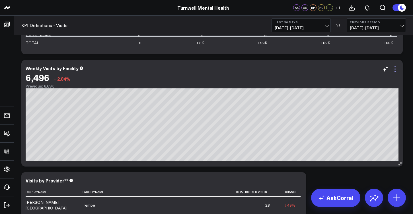
click at [397, 70] on icon at bounding box center [395, 69] width 7 height 7
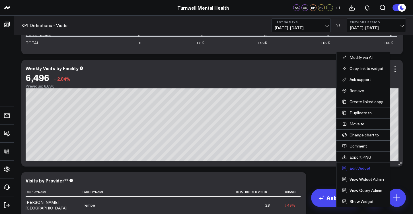
click at [362, 170] on button "Edit Widget" at bounding box center [363, 168] width 42 height 5
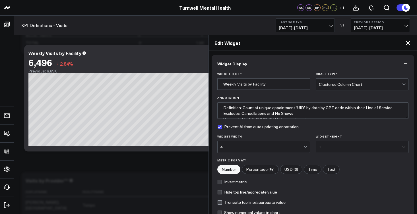
scroll to position [71, 0]
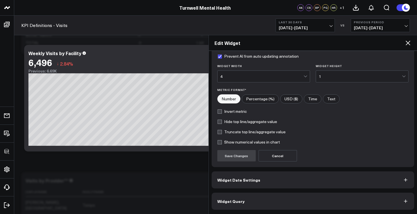
click at [265, 198] on button "Widget Query" at bounding box center [313, 201] width 203 height 17
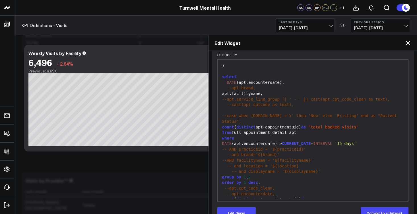
scroll to position [85, 0]
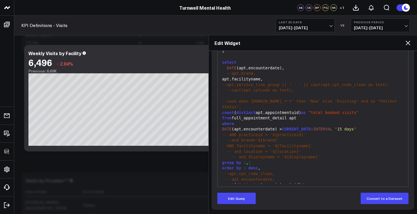
click at [231, 155] on div "-- and displayname = '${displayname}'" at bounding box center [313, 158] width 185 height 6
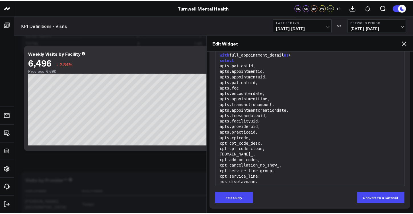
scroll to position [46, 0]
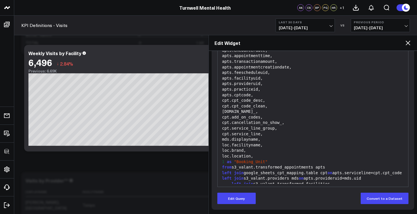
click at [407, 44] on icon at bounding box center [408, 43] width 7 height 7
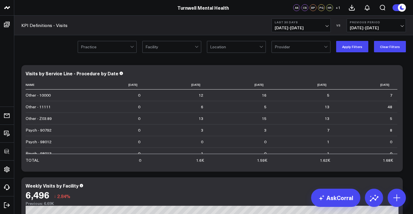
click at [125, 47] on div at bounding box center [105, 46] width 49 height 11
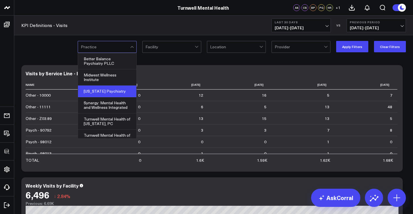
click at [117, 95] on div "[US_STATE] Psychiatry" at bounding box center [107, 92] width 58 height 12
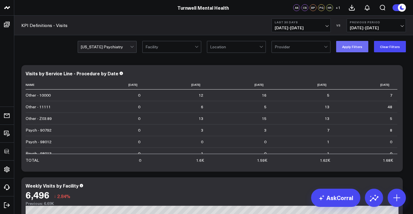
click at [354, 45] on button "Apply Filters" at bounding box center [352, 46] width 32 height 11
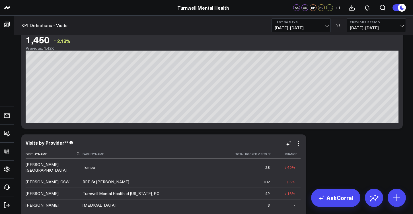
scroll to position [43, 0]
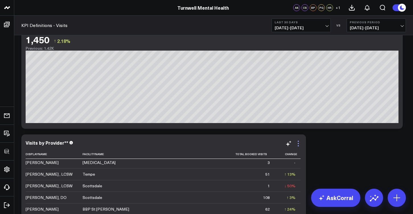
click at [301, 144] on icon at bounding box center [298, 143] width 7 height 7
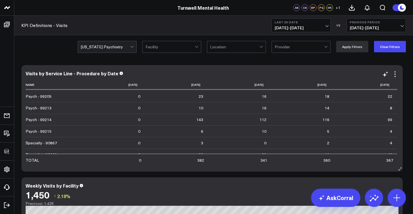
scroll to position [0, 0]
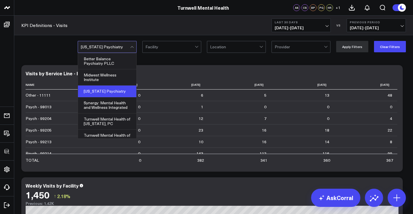
click at [130, 50] on div at bounding box center [105, 46] width 49 height 11
click at [384, 45] on button "Clear Filters" at bounding box center [390, 46] width 32 height 11
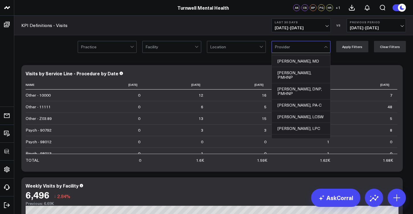
scroll to position [700, 0]
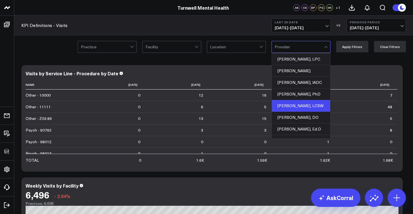
click at [295, 100] on div "[PERSON_NAME], LCSW" at bounding box center [301, 106] width 58 height 12
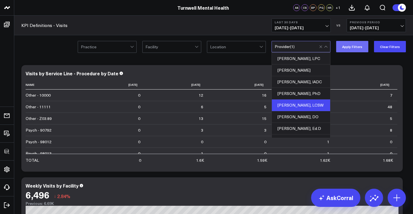
click at [358, 49] on button "Apply Filters" at bounding box center [352, 46] width 32 height 11
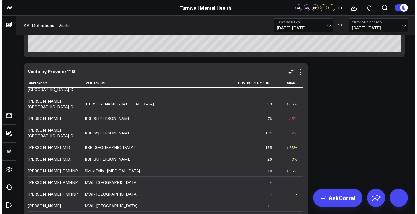
scroll to position [376, 0]
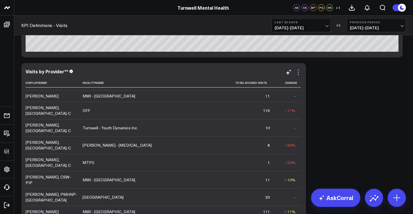
click at [298, 71] on icon at bounding box center [298, 72] width 7 height 7
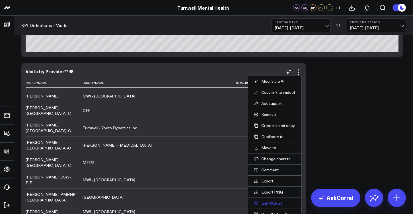
click at [264, 204] on button "Edit Widget" at bounding box center [275, 203] width 42 height 5
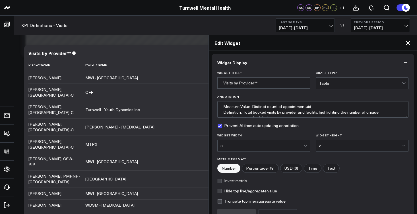
scroll to position [60, 0]
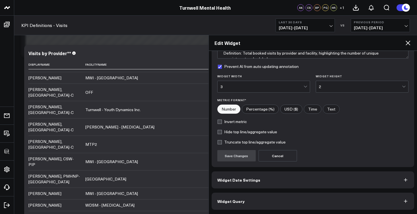
click at [267, 204] on button "Widget Query" at bounding box center [313, 201] width 203 height 17
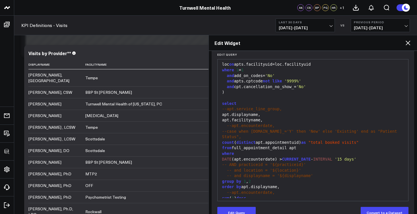
scroll to position [85, 0]
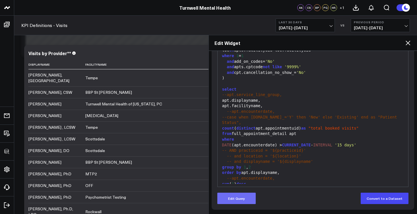
click at [254, 200] on button "Edit Query" at bounding box center [237, 198] width 38 height 11
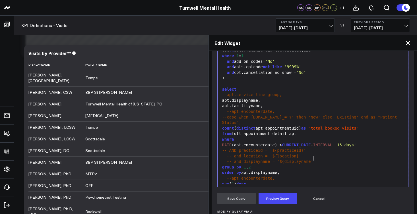
click at [315, 160] on div "-- and displayname = '${displayname'" at bounding box center [313, 162] width 185 height 6
click at [288, 199] on button "Preview Query" at bounding box center [278, 198] width 38 height 11
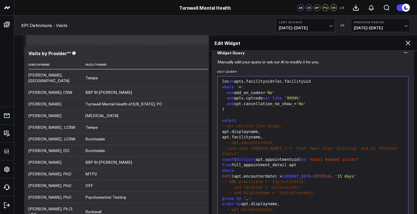
scroll to position [130, 0]
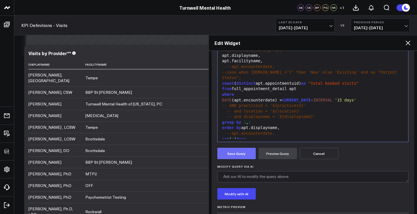
click at [238, 157] on button "Save Query" at bounding box center [237, 153] width 38 height 11
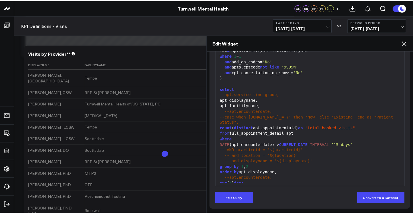
scroll to position [85, 0]
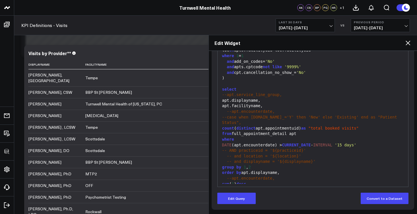
click at [410, 44] on icon at bounding box center [408, 43] width 7 height 7
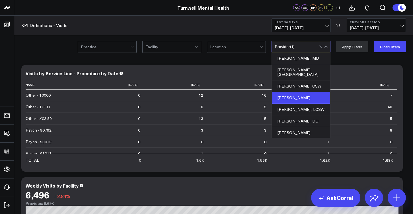
click at [303, 97] on div "[PERSON_NAME]" at bounding box center [301, 98] width 58 height 12
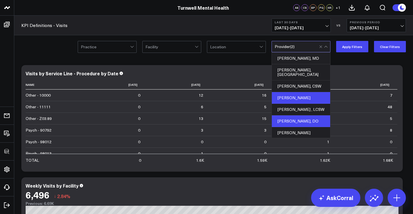
click at [302, 116] on div "[PERSON_NAME], DO" at bounding box center [301, 122] width 58 height 12
click at [353, 45] on button "Apply Filters" at bounding box center [352, 46] width 32 height 11
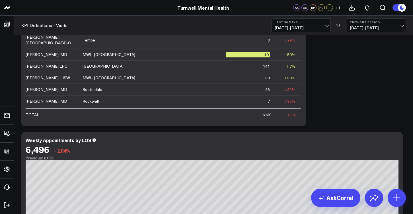
scroll to position [1501, 0]
